Goal: Transaction & Acquisition: Purchase product/service

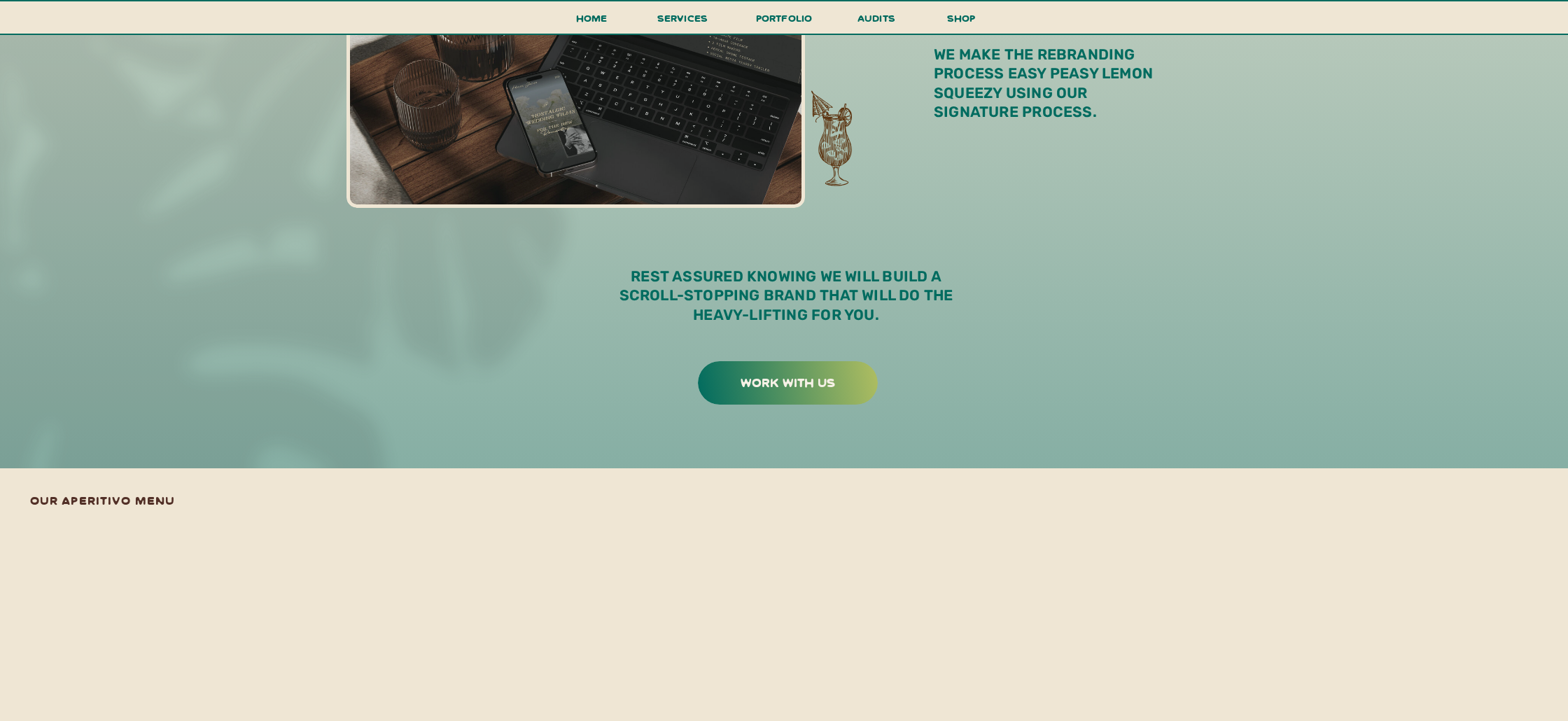
scroll to position [2372, 0]
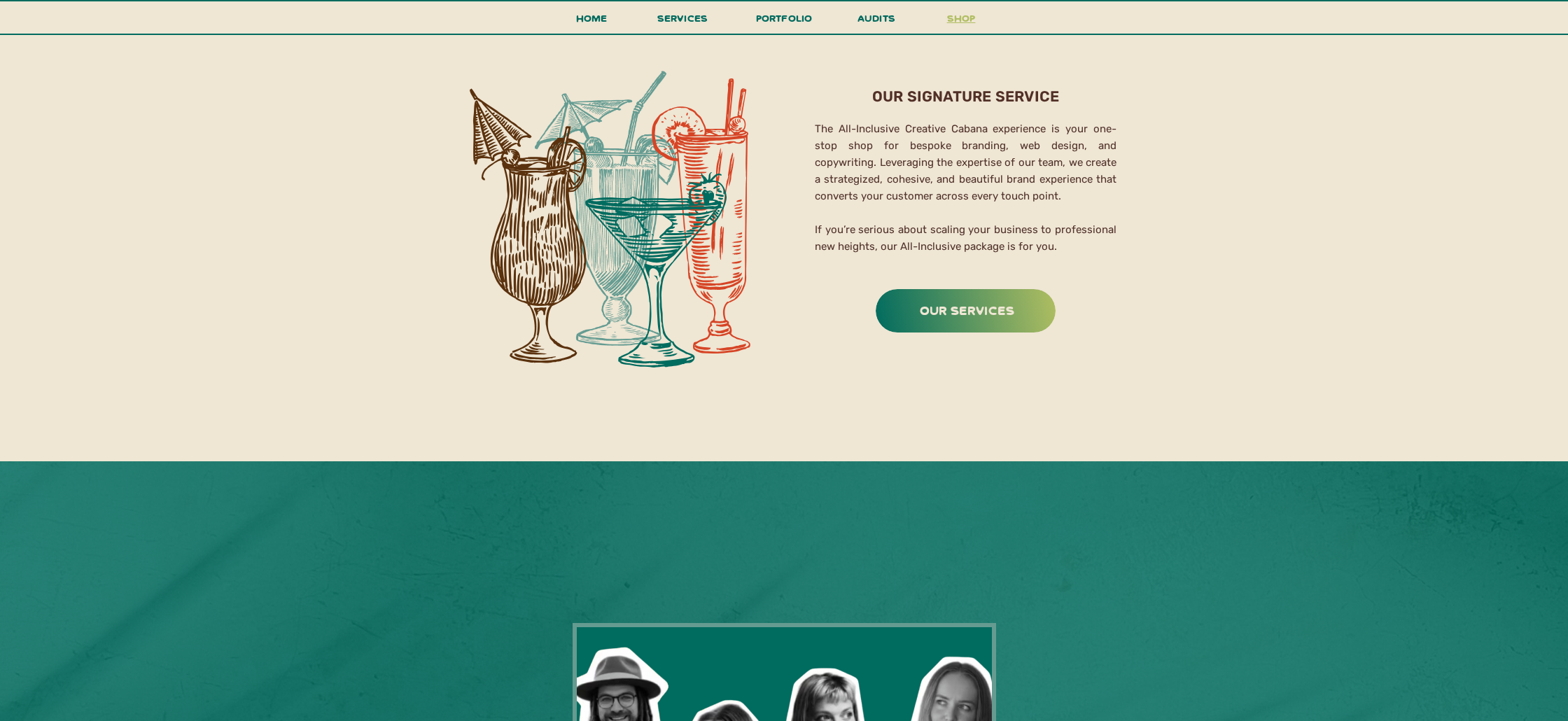
click at [958, 12] on h3 "shop" at bounding box center [961, 21] width 68 height 25
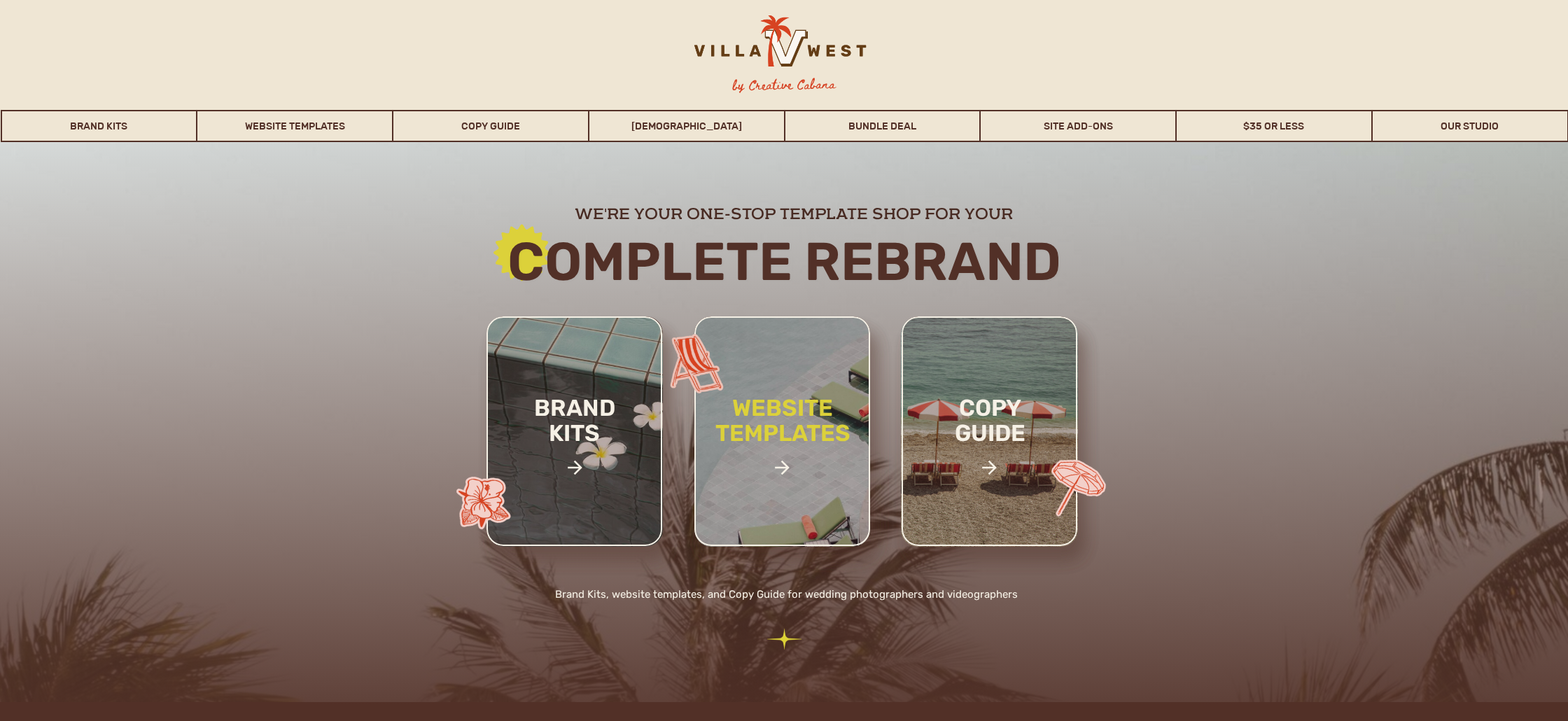
click at [742, 418] on h2 "website templates" at bounding box center [782, 435] width 183 height 80
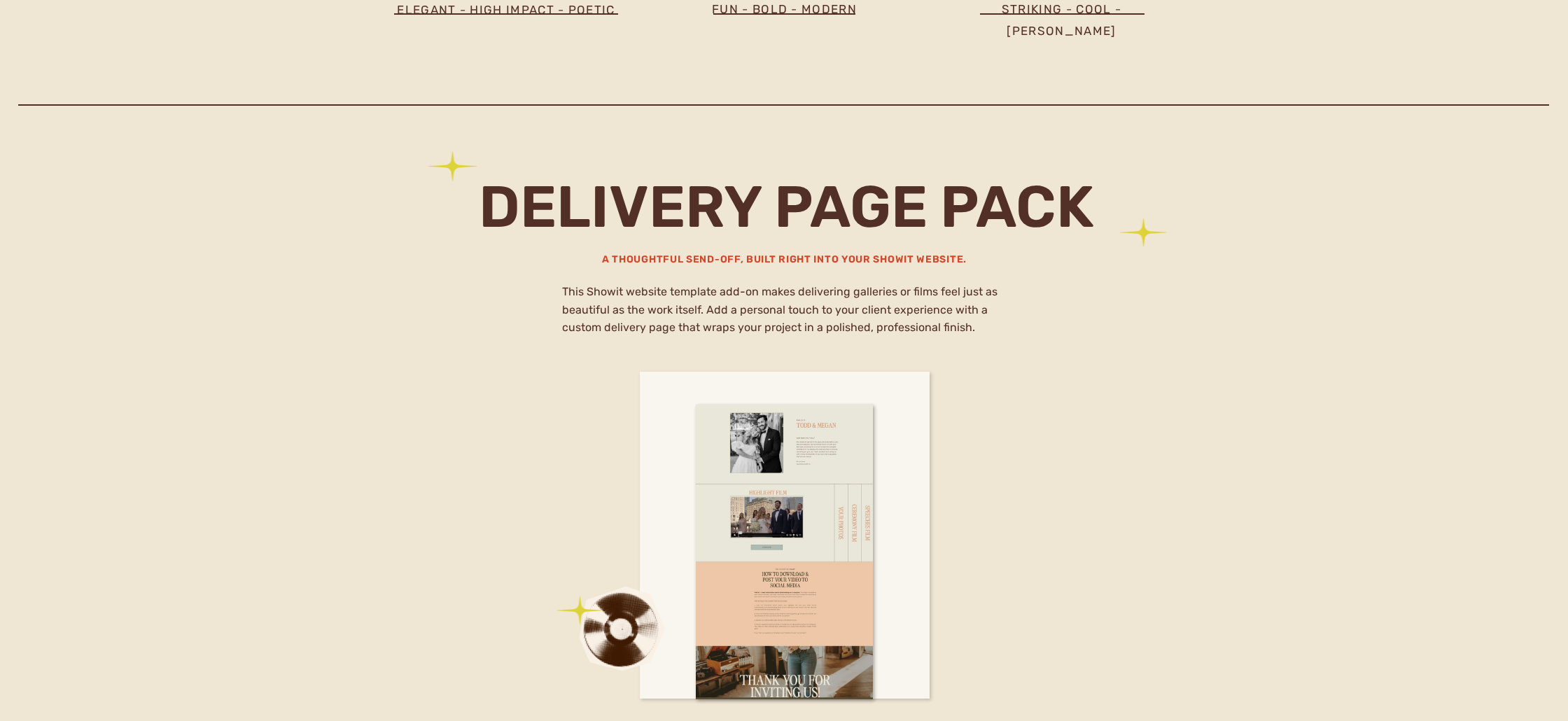
scroll to position [7863, 0]
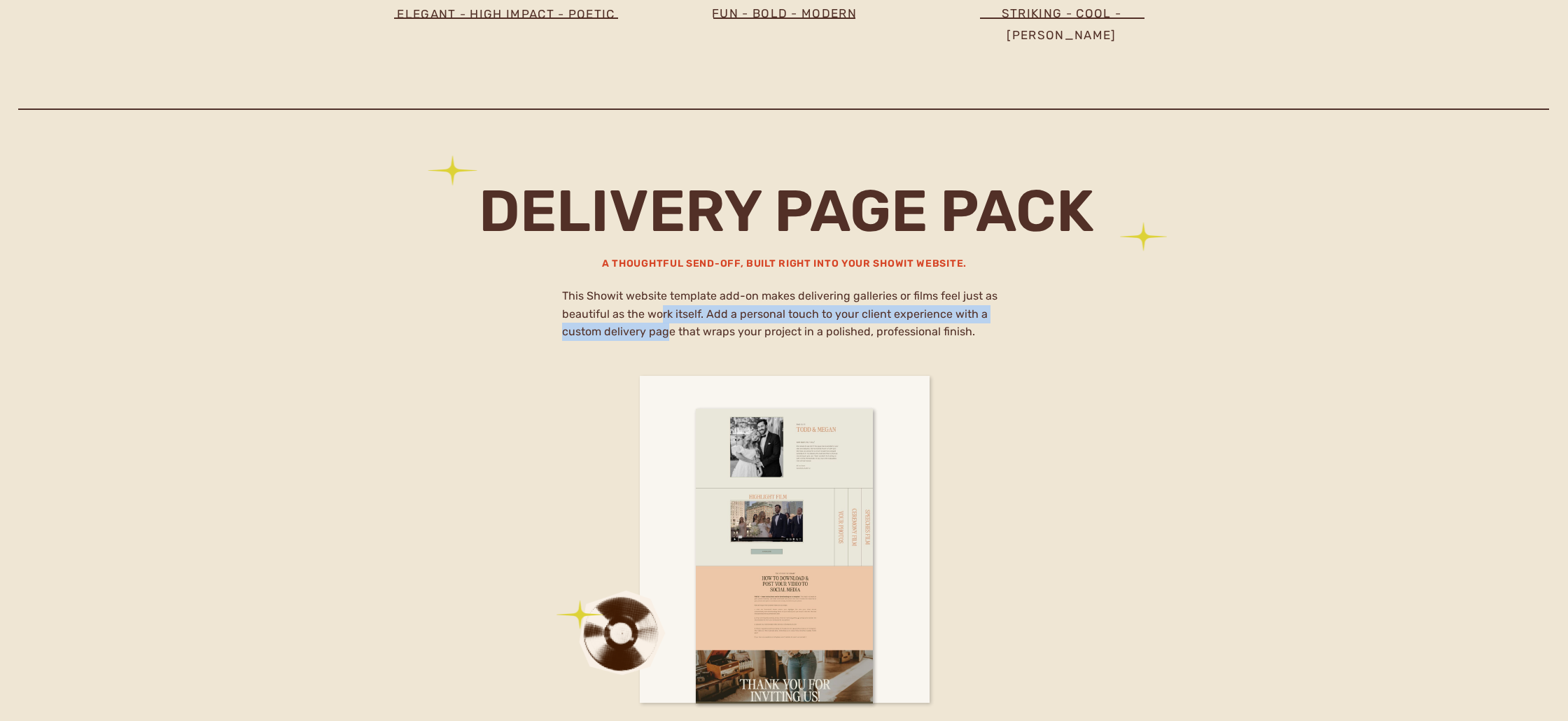
drag, startPoint x: 660, startPoint y: 308, endPoint x: 670, endPoint y: 341, distance: 34.5
click at [670, 341] on h2 "This Showit website template add-on makes delivering galleries or films feel ju…" at bounding box center [784, 316] width 445 height 58
click at [671, 342] on h2 "This Showit website template add-on makes delivering galleries or films feel ju…" at bounding box center [784, 316] width 445 height 58
drag, startPoint x: 714, startPoint y: 336, endPoint x: 715, endPoint y: 314, distance: 22.0
click at [715, 314] on h2 "This Showit website template add-on makes delivering galleries or films feel ju…" at bounding box center [784, 316] width 445 height 58
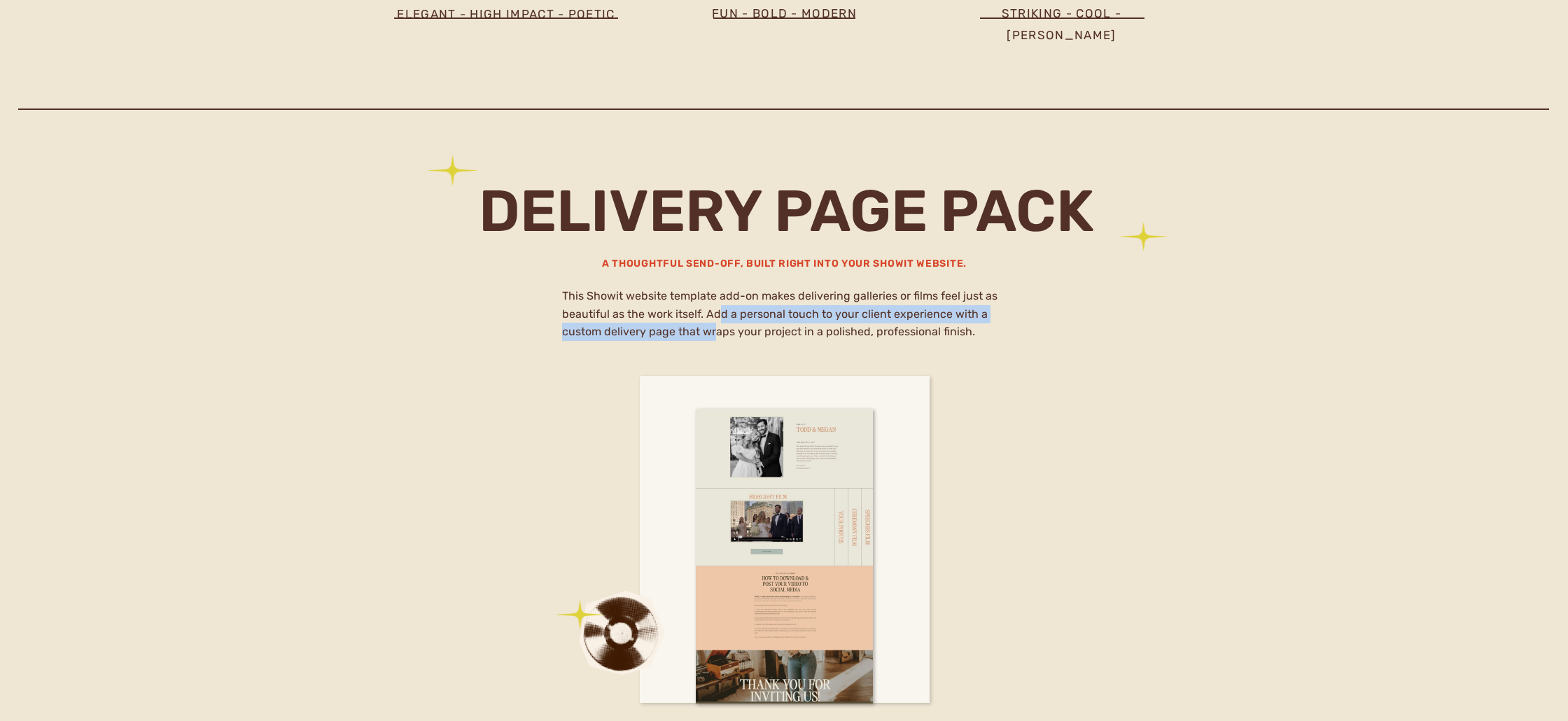
click at [715, 310] on h2 "This Showit website template add-on makes delivering galleries or films feel ju…" at bounding box center [784, 316] width 445 height 58
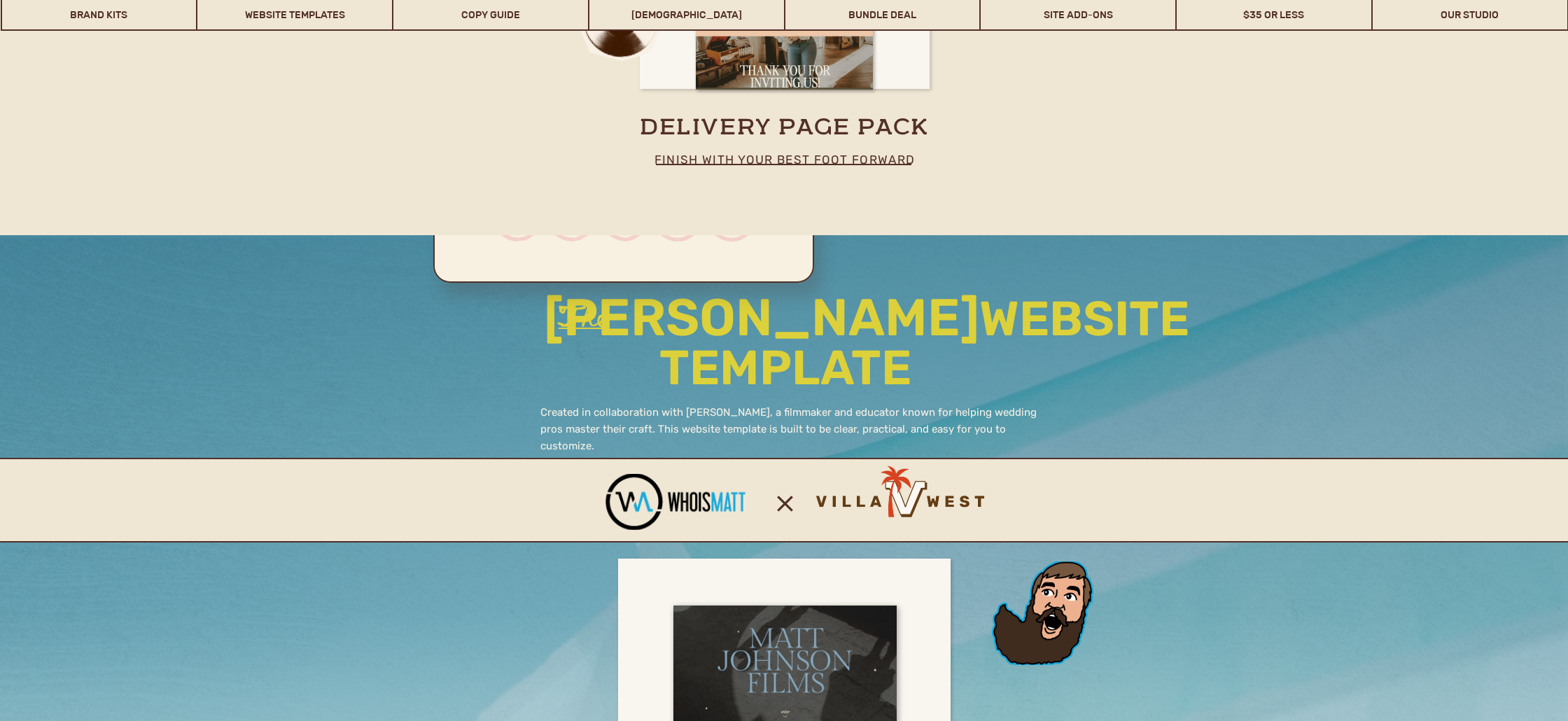
scroll to position [8744, 0]
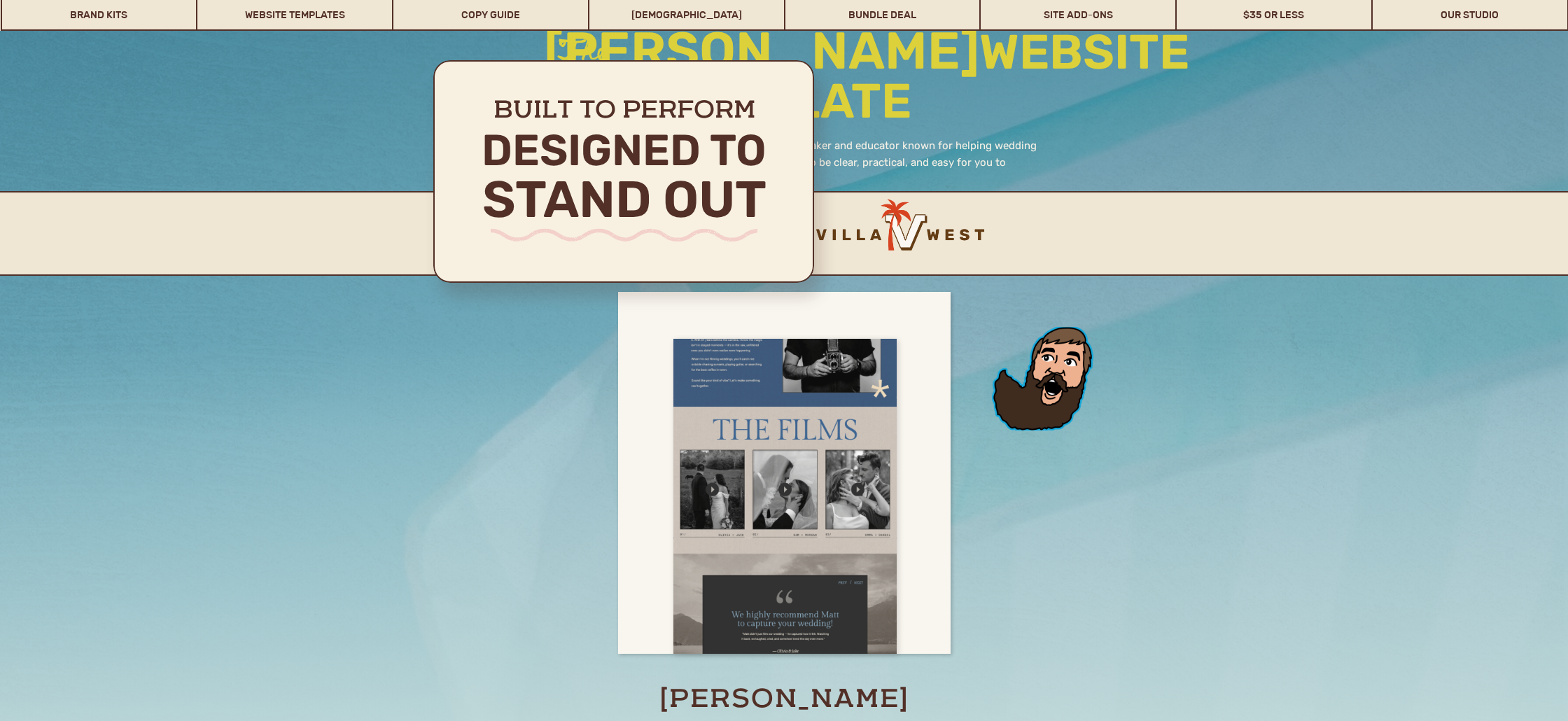
click at [815, 390] on div at bounding box center [785, 497] width 223 height 316
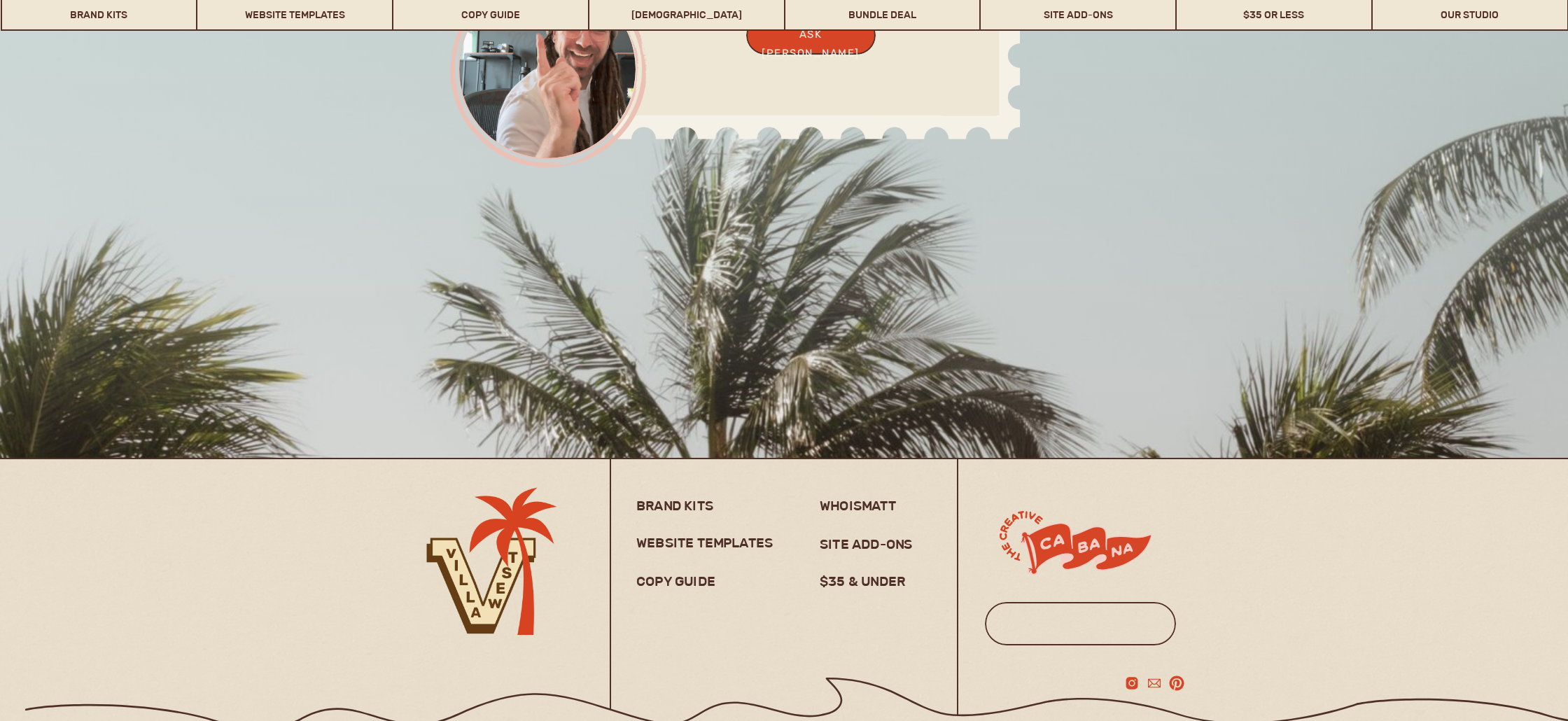
scroll to position [11091, 0]
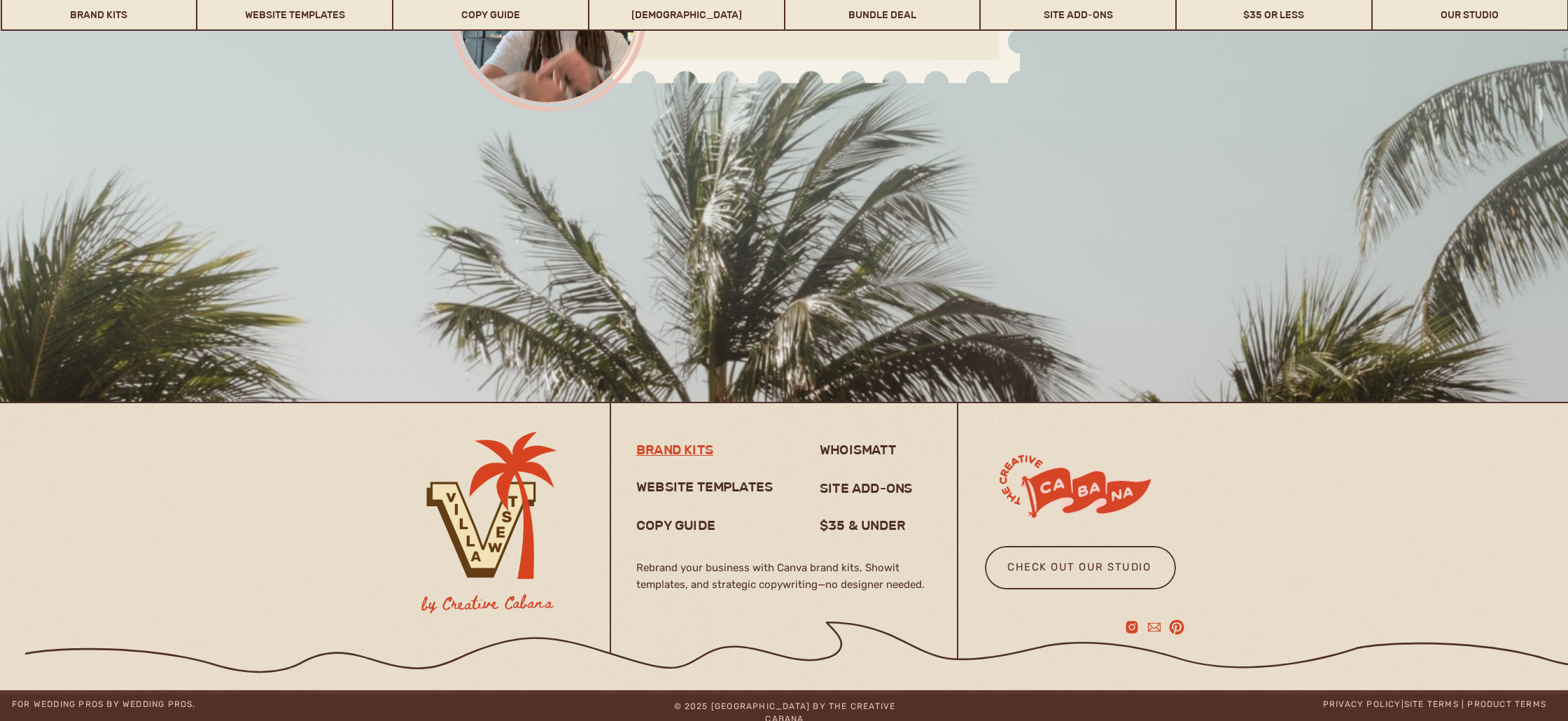
click at [663, 451] on h3 "brand kits" at bounding box center [679, 450] width 85 height 17
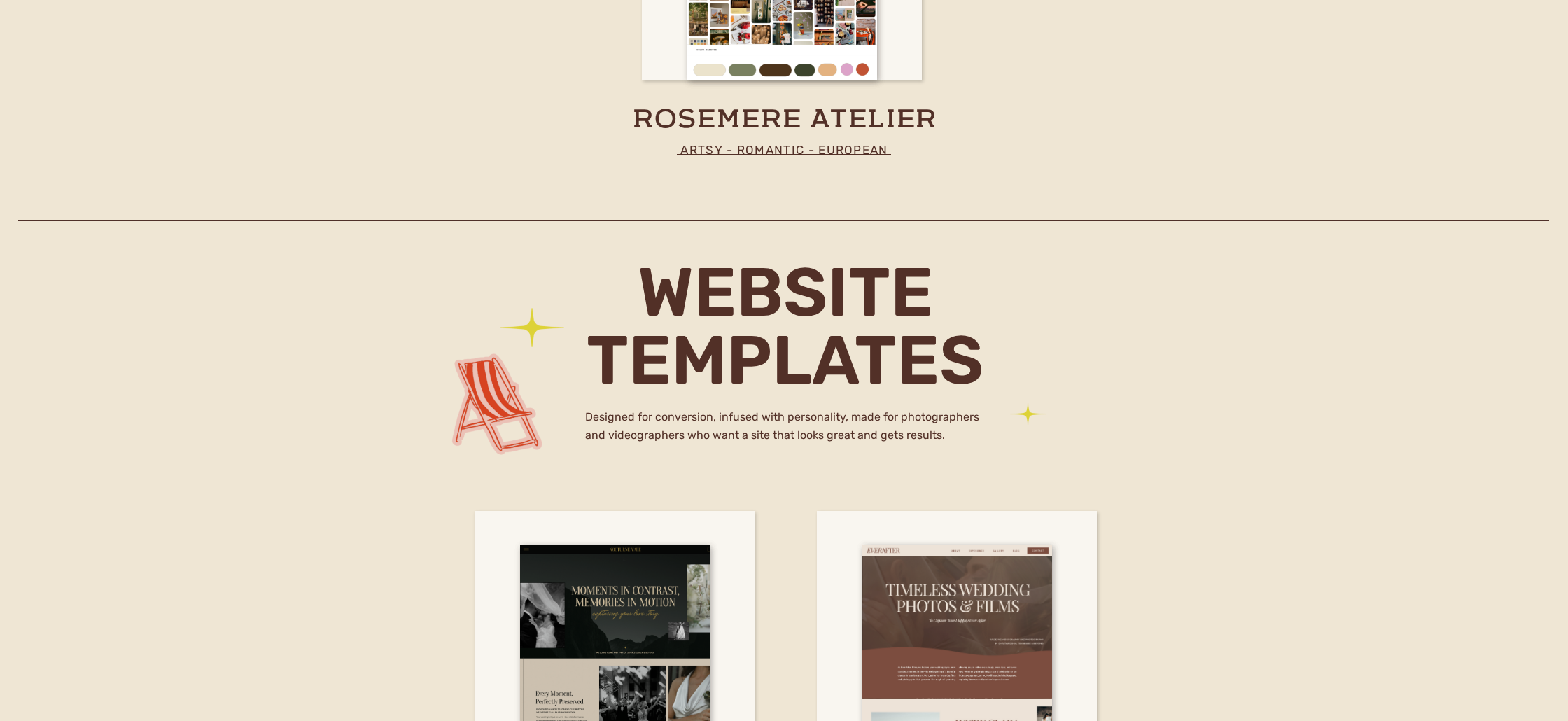
scroll to position [3759, 0]
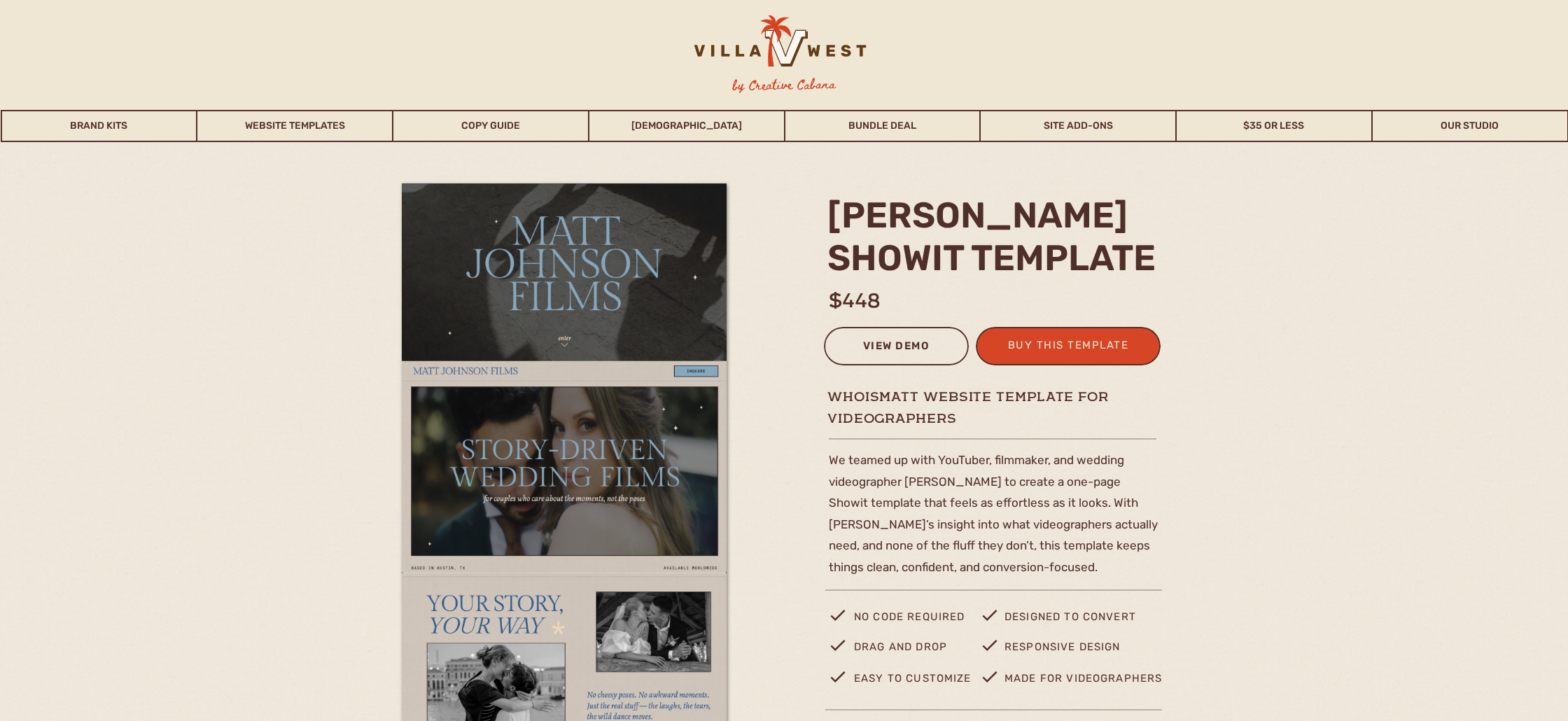
click at [894, 344] on div "view demo" at bounding box center [897, 347] width 127 height 23
